Goal: Transaction & Acquisition: Purchase product/service

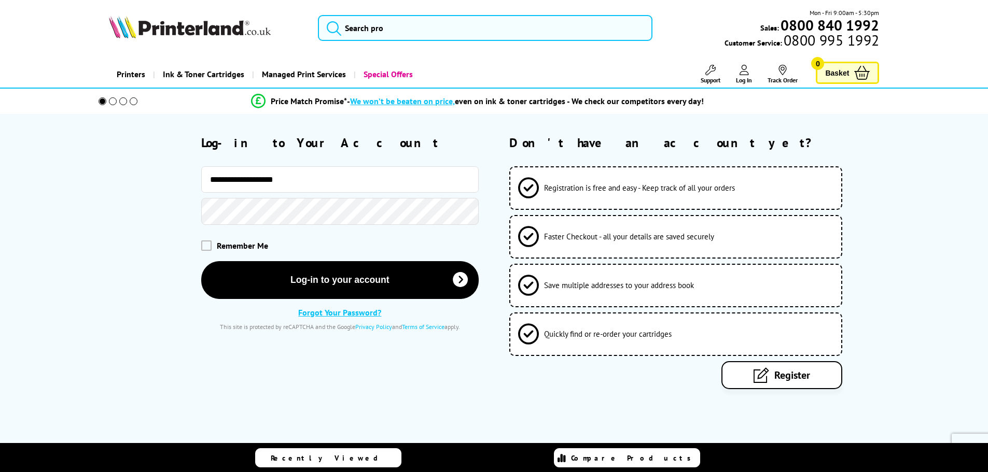
click at [307, 278] on button "Log-in to your account" at bounding box center [339, 280] width 277 height 38
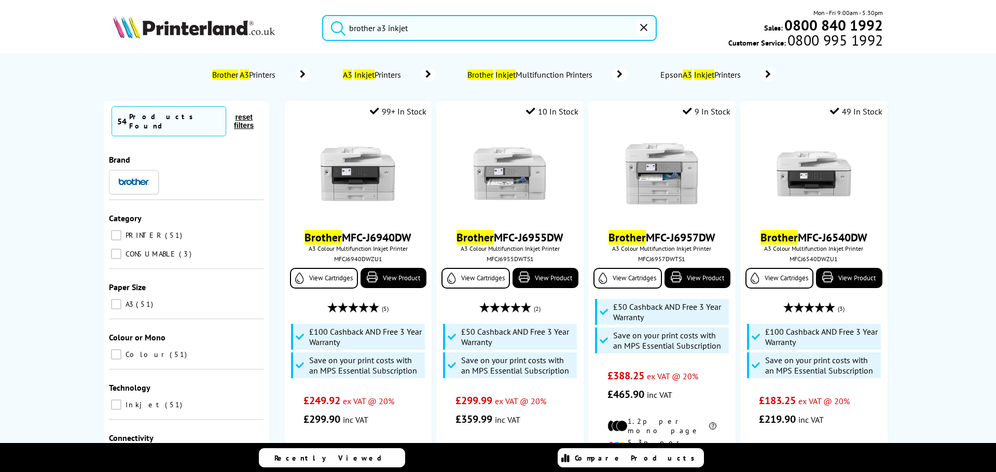
type input "brother a3 inkjet"
click at [323, 15] on button "submit" at bounding box center [336, 26] width 26 height 23
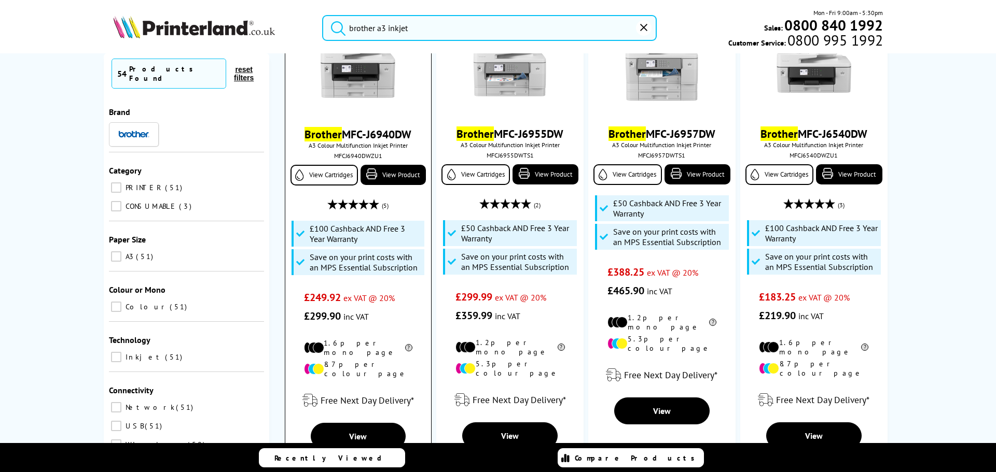
scroll to position [52, 0]
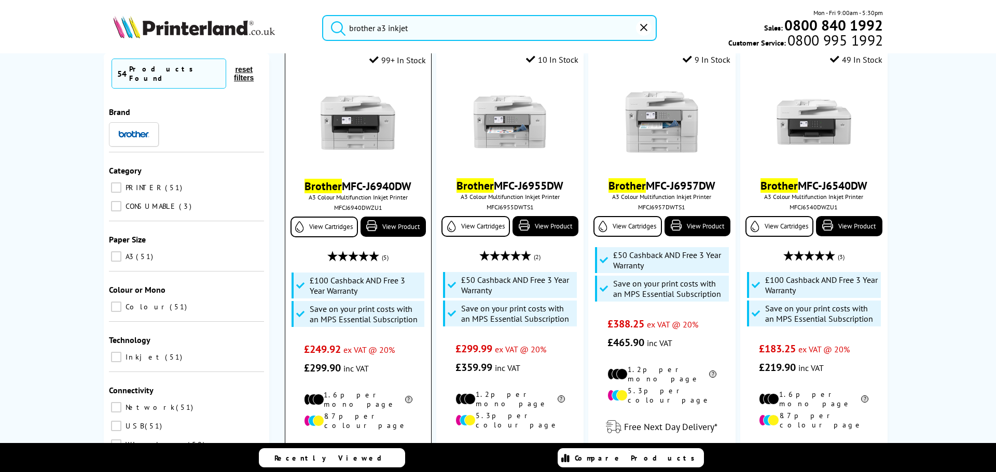
click at [390, 158] on img at bounding box center [358, 122] width 78 height 78
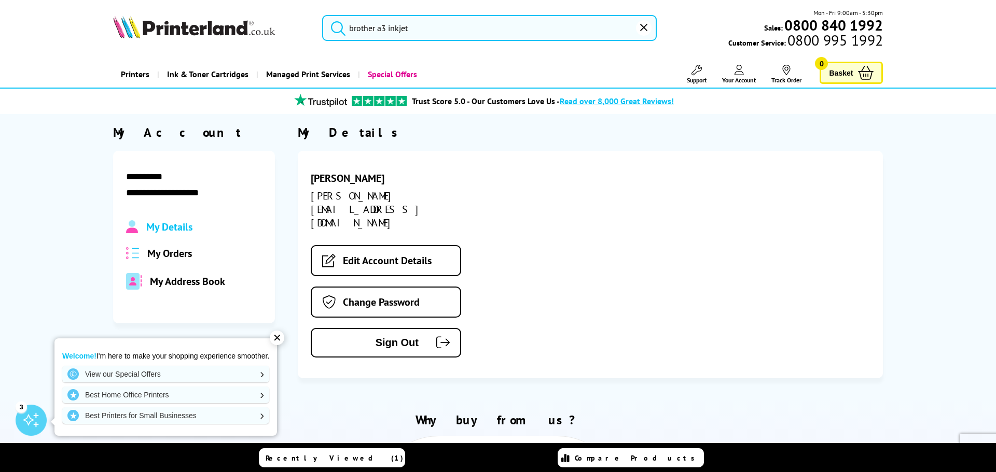
click at [409, 31] on input "brother a3 inkjet" at bounding box center [489, 28] width 334 height 26
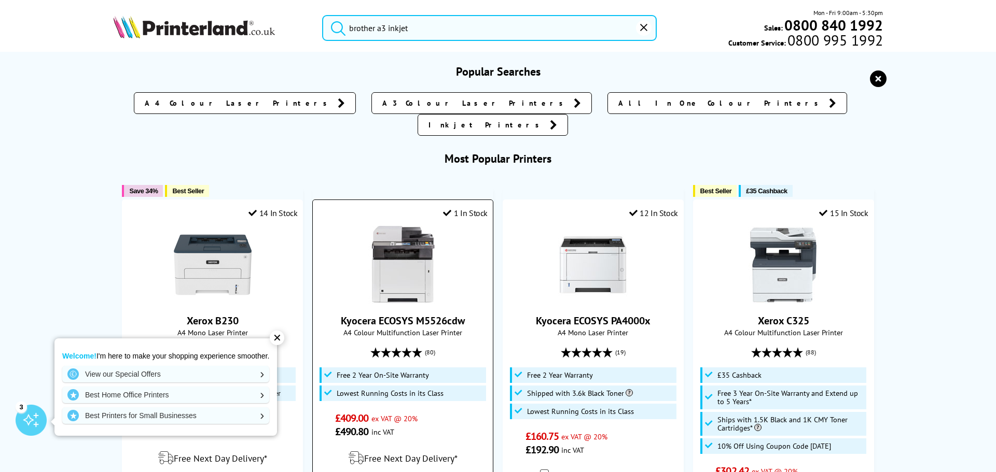
click at [323, 15] on button "submit" at bounding box center [336, 26] width 26 height 23
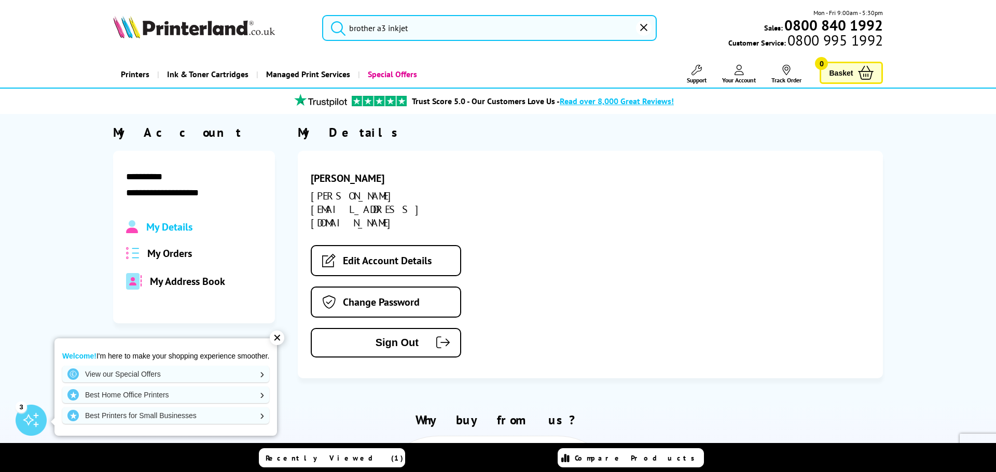
click at [466, 28] on input "brother a3 inkjet" at bounding box center [489, 28] width 334 height 26
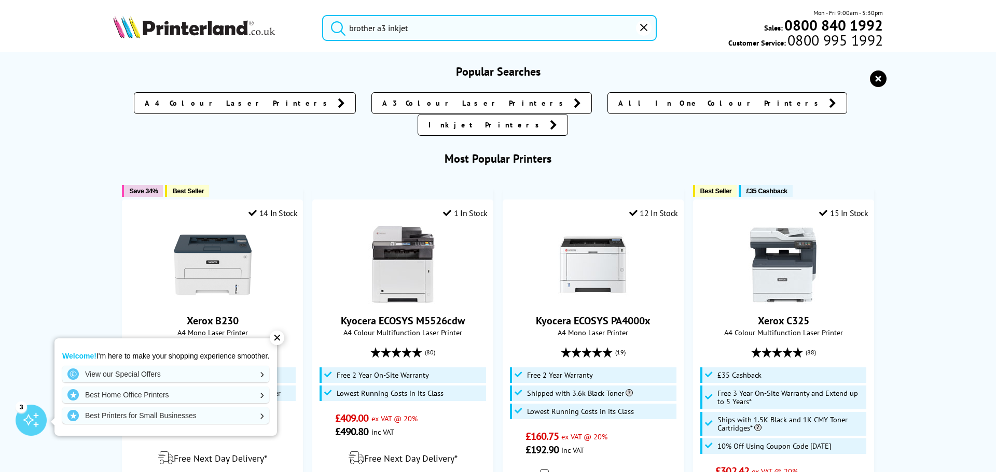
click at [323, 15] on button "submit" at bounding box center [336, 26] width 26 height 23
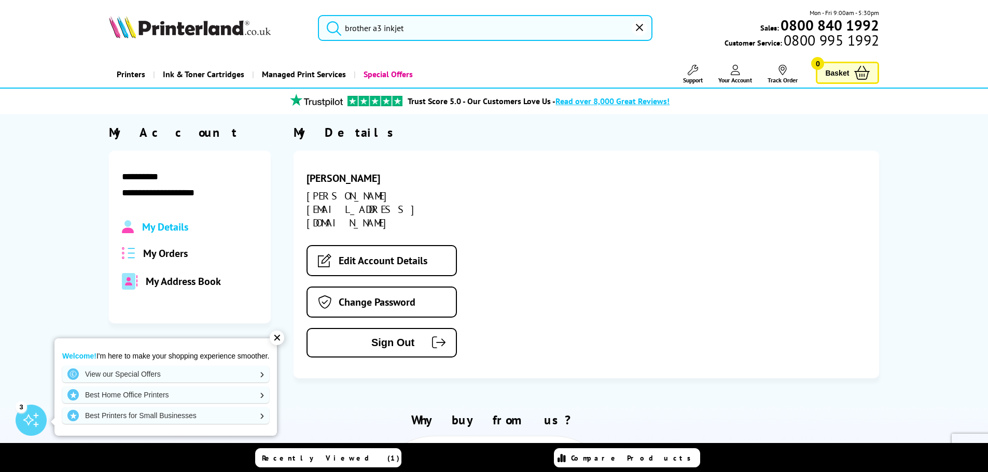
click at [501, 33] on input "brother a3 inkjet" at bounding box center [485, 28] width 334 height 26
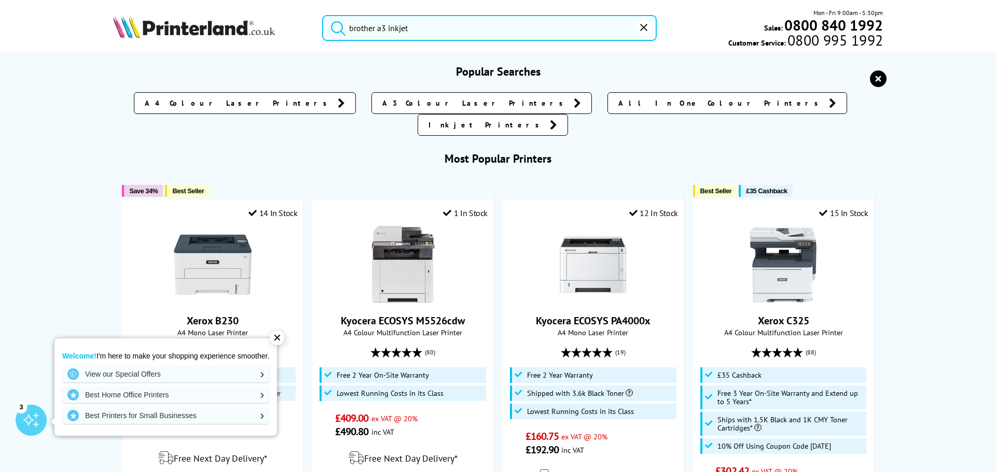
click at [441, 99] on span "A3 Colour Laser Printers" at bounding box center [475, 103] width 186 height 10
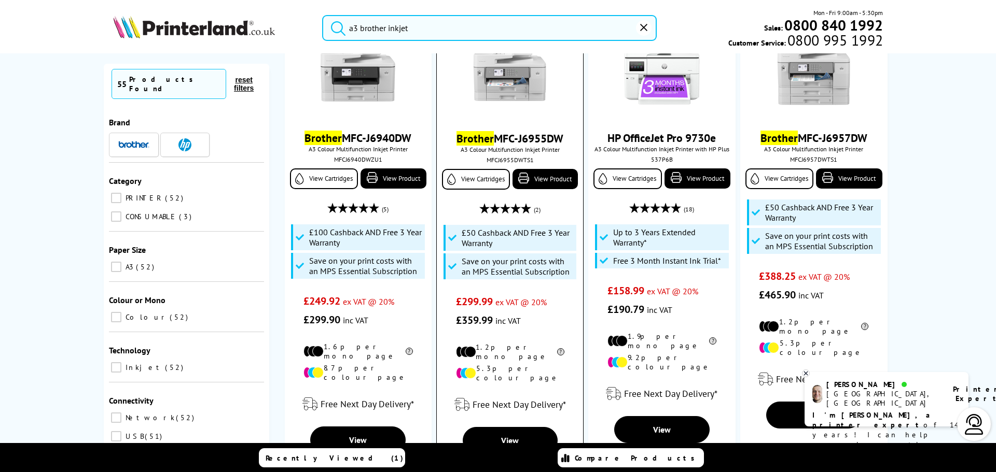
scroll to position [104, 0]
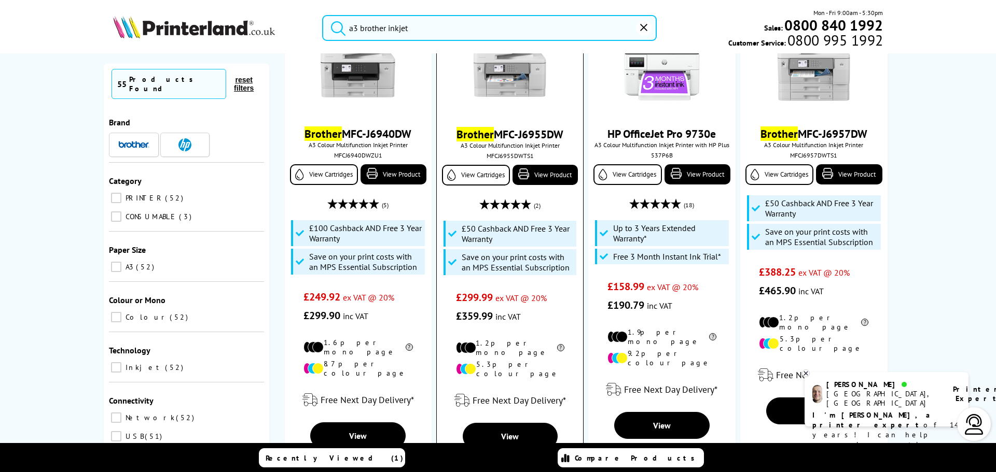
type input "a3 brother inkjet"
click at [486, 97] on img at bounding box center [510, 71] width 78 height 78
